Goal: Check status

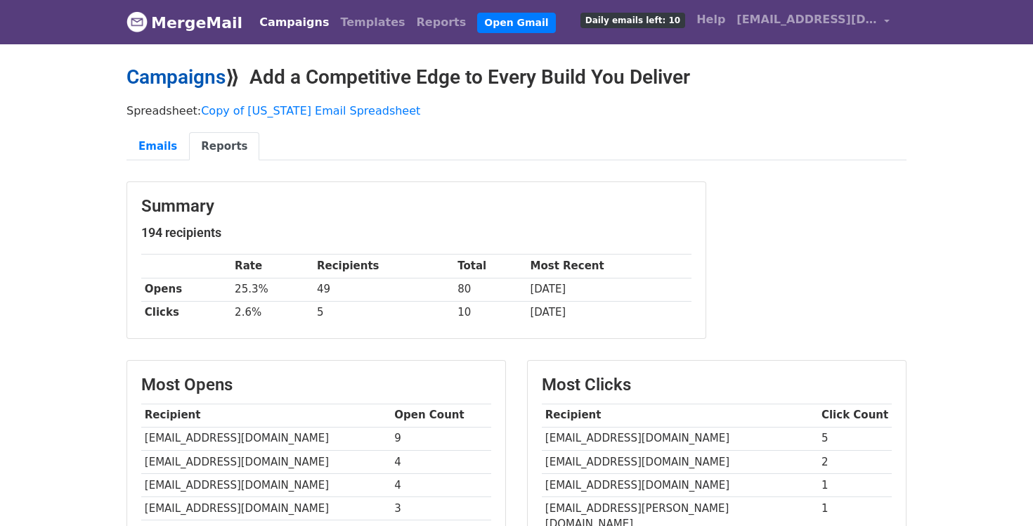
click at [175, 66] on link "Campaigns" at bounding box center [176, 76] width 99 height 23
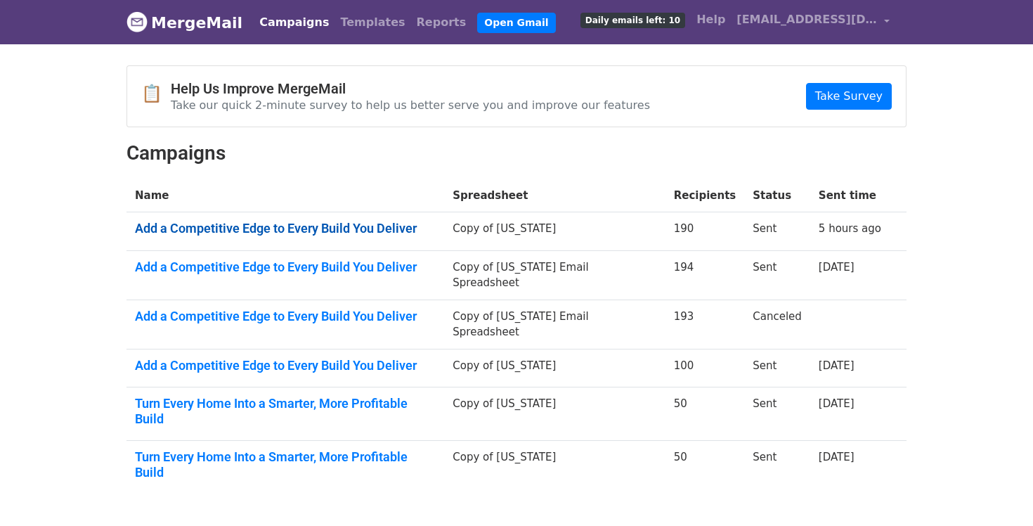
click at [349, 227] on link "Add a Competitive Edge to Every Build You Deliver" at bounding box center [285, 228] width 301 height 15
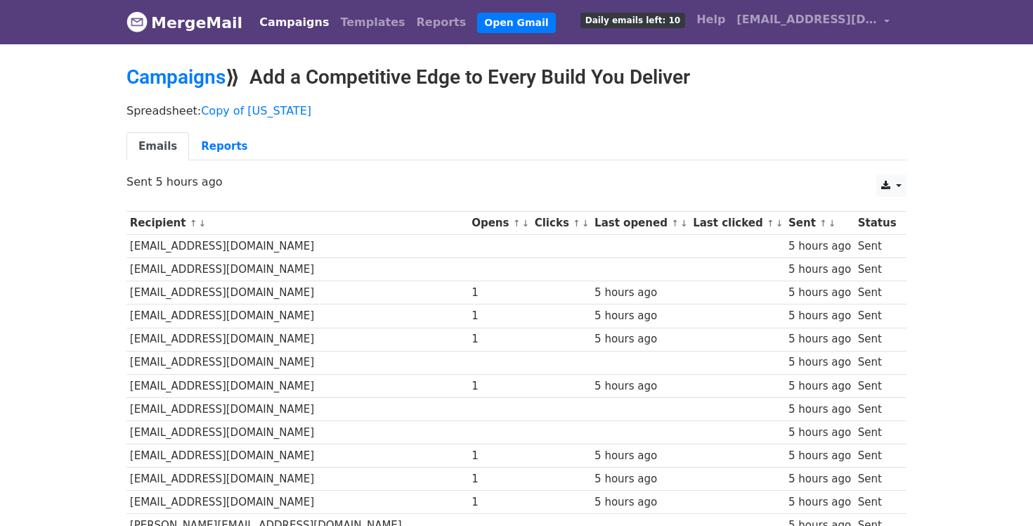
click at [210, 148] on link "Reports" at bounding box center [224, 146] width 70 height 29
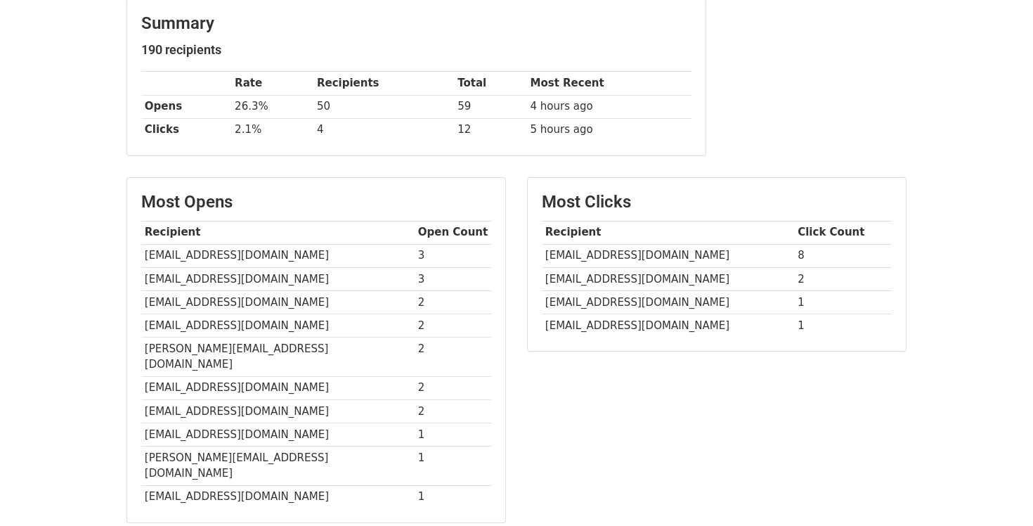
scroll to position [179, 0]
